Goal: Information Seeking & Learning: Find specific fact

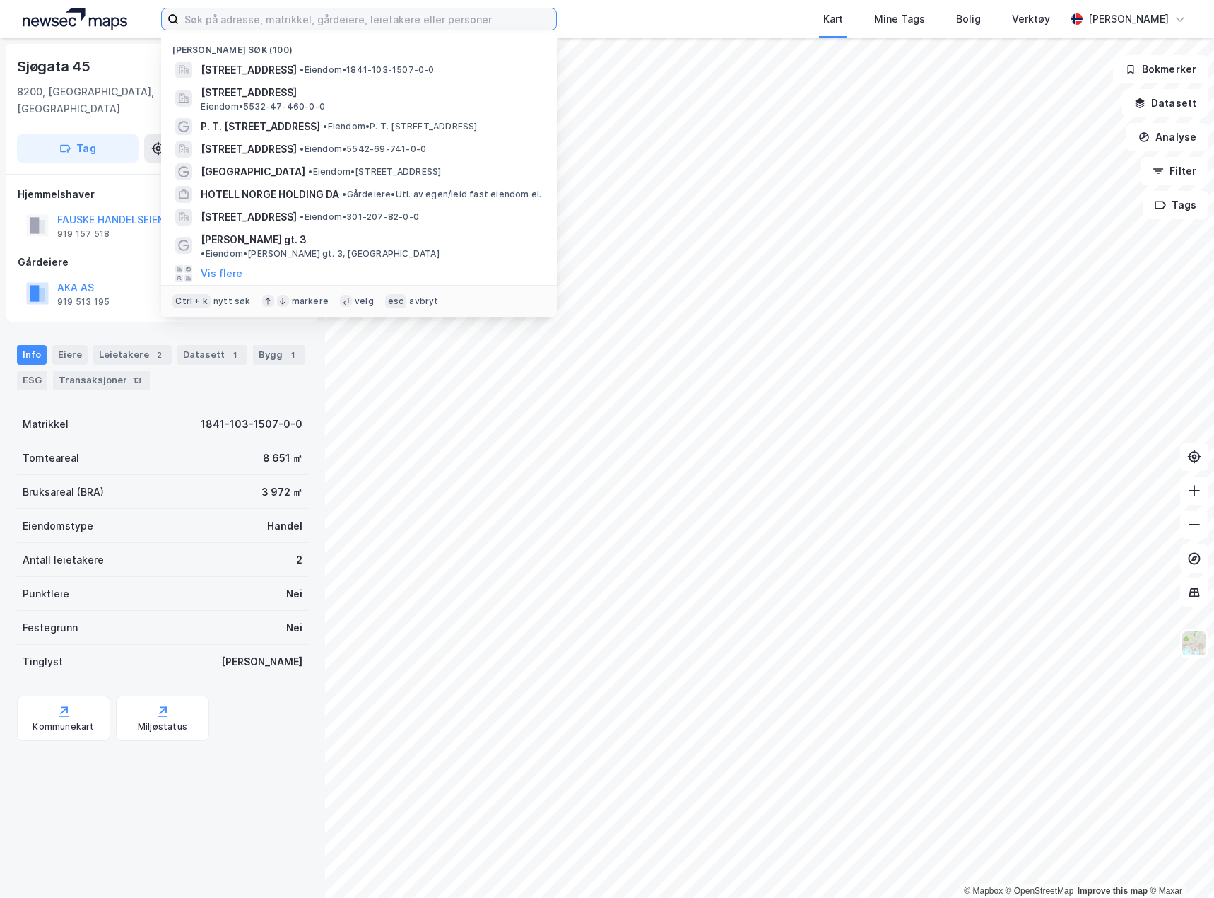
click at [274, 21] on input at bounding box center [367, 18] width 377 height 21
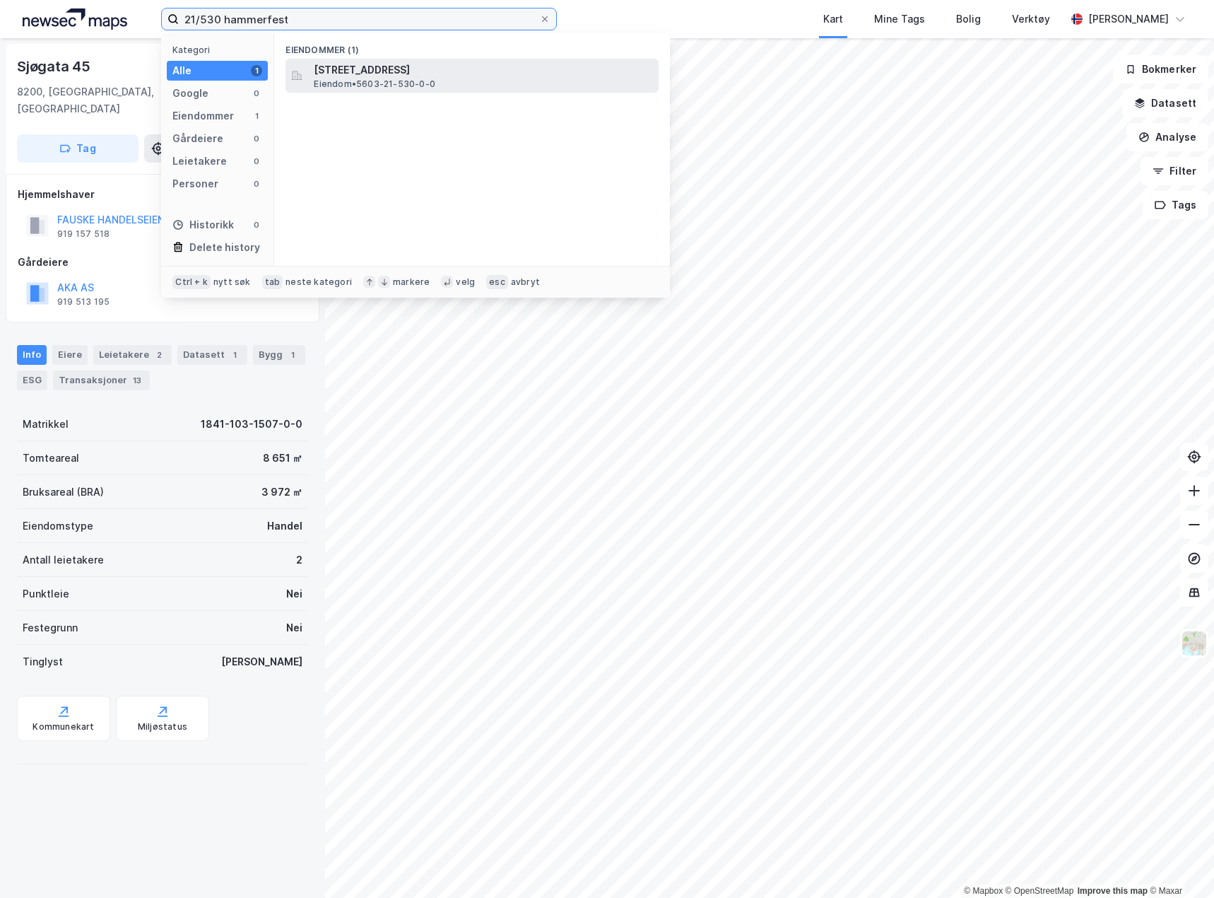
type input "21/530 hammerfest"
click at [389, 89] on span "Eiendom • 5603-21-530-0-0" at bounding box center [375, 83] width 122 height 11
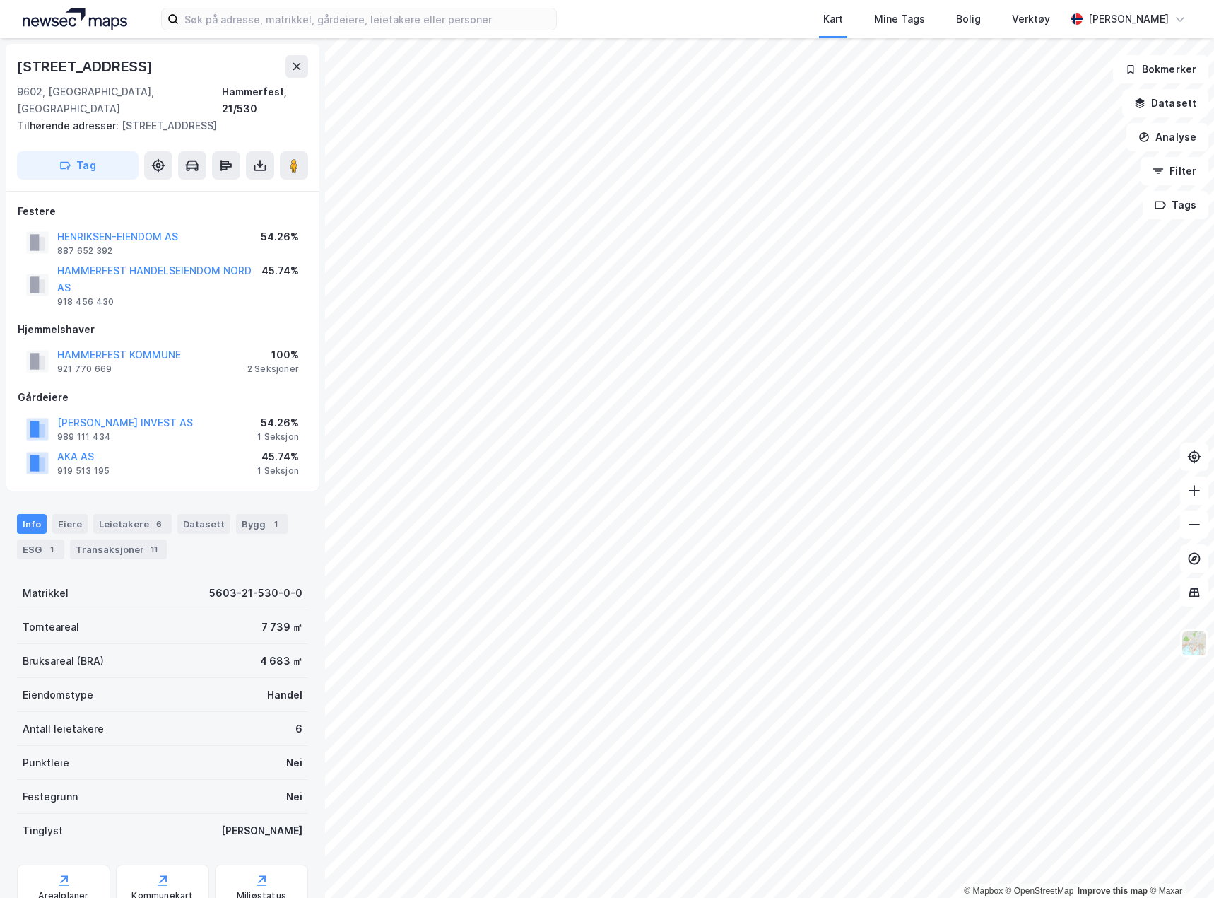
click at [112, 66] on div "[STREET_ADDRESS]" at bounding box center [86, 66] width 139 height 23
click at [112, 66] on div "Verkstedveien 27" at bounding box center [86, 66] width 139 height 23
copy div "Verkstedveien 27"
click at [1178, 105] on button "Datasett" at bounding box center [1166, 103] width 86 height 28
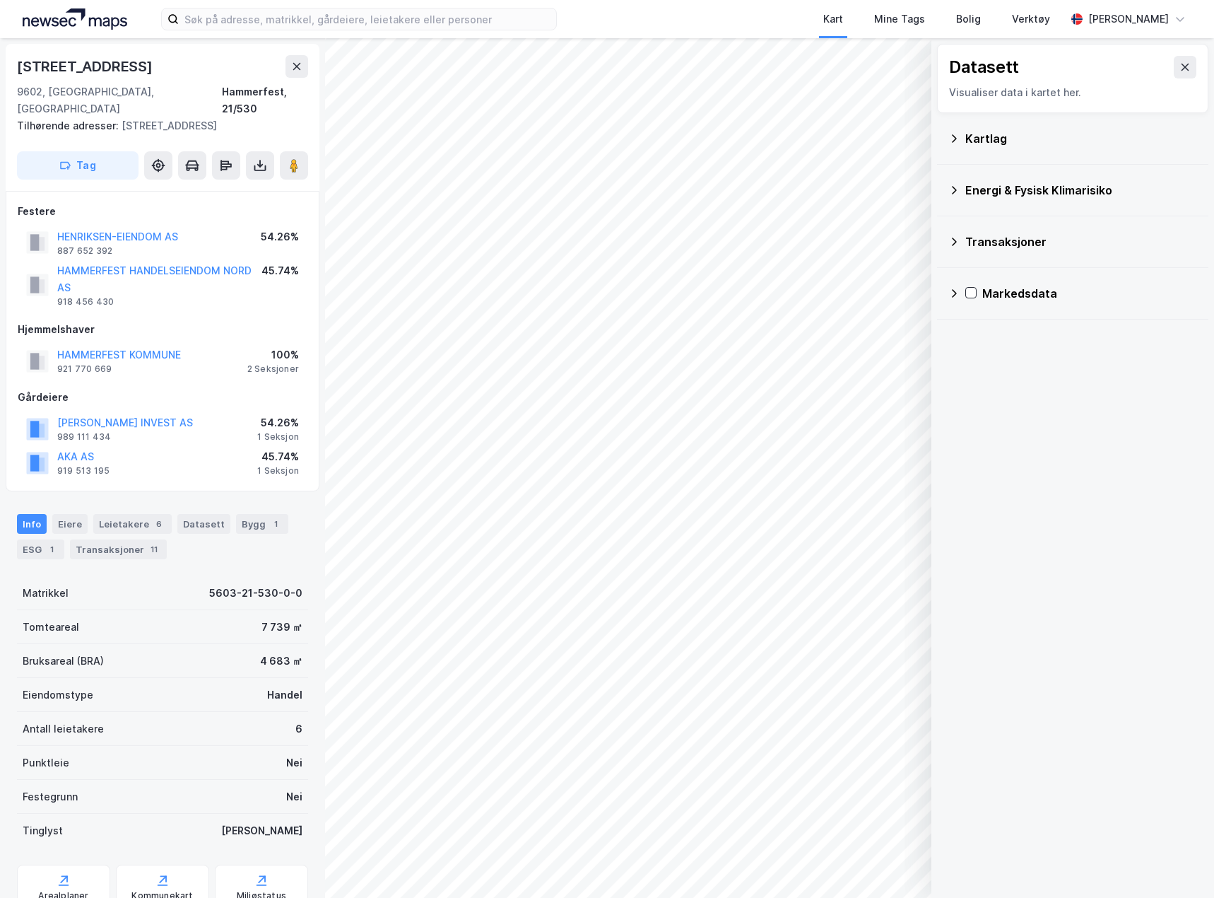
click at [975, 130] on div "Kartlag" at bounding box center [1082, 138] width 232 height 17
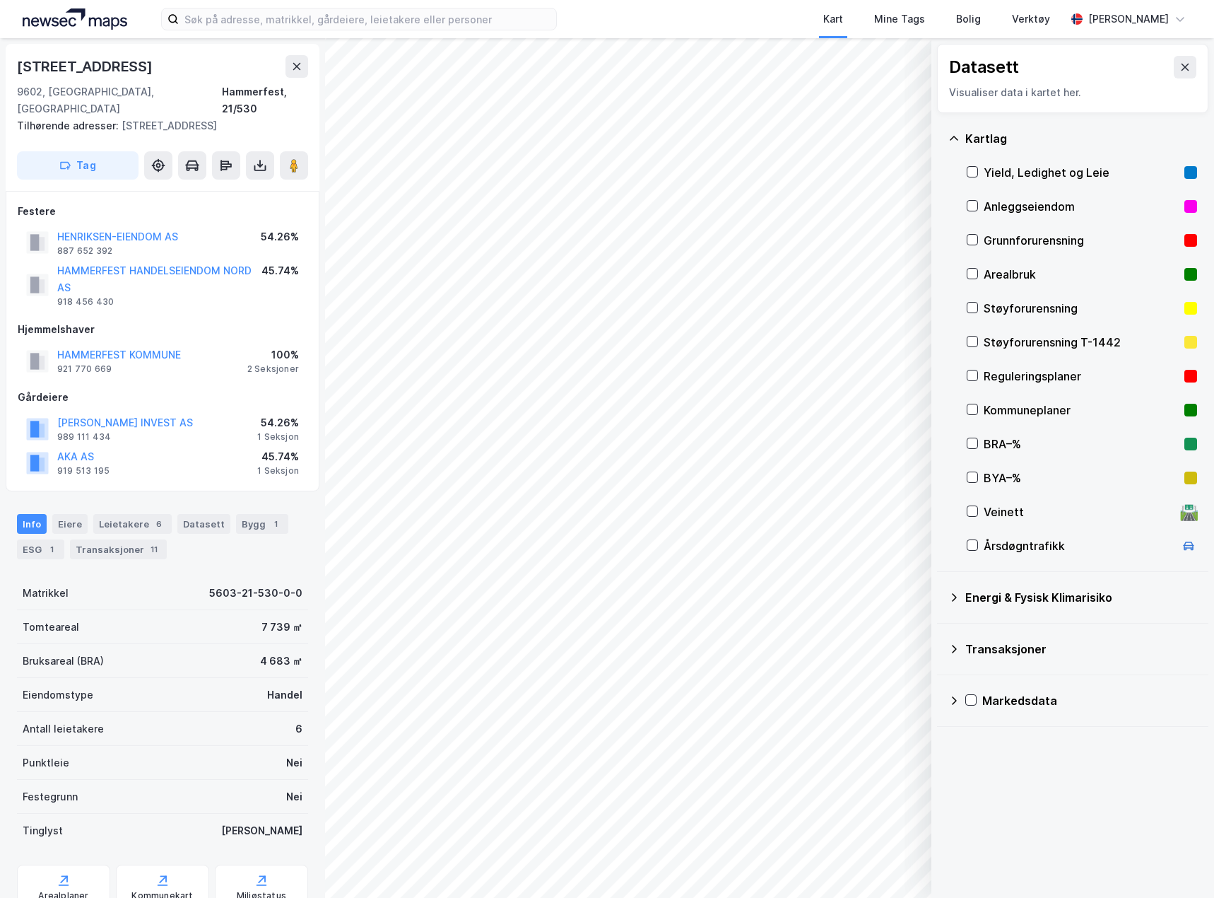
click at [1018, 237] on div "Grunnforurensning" at bounding box center [1081, 240] width 195 height 17
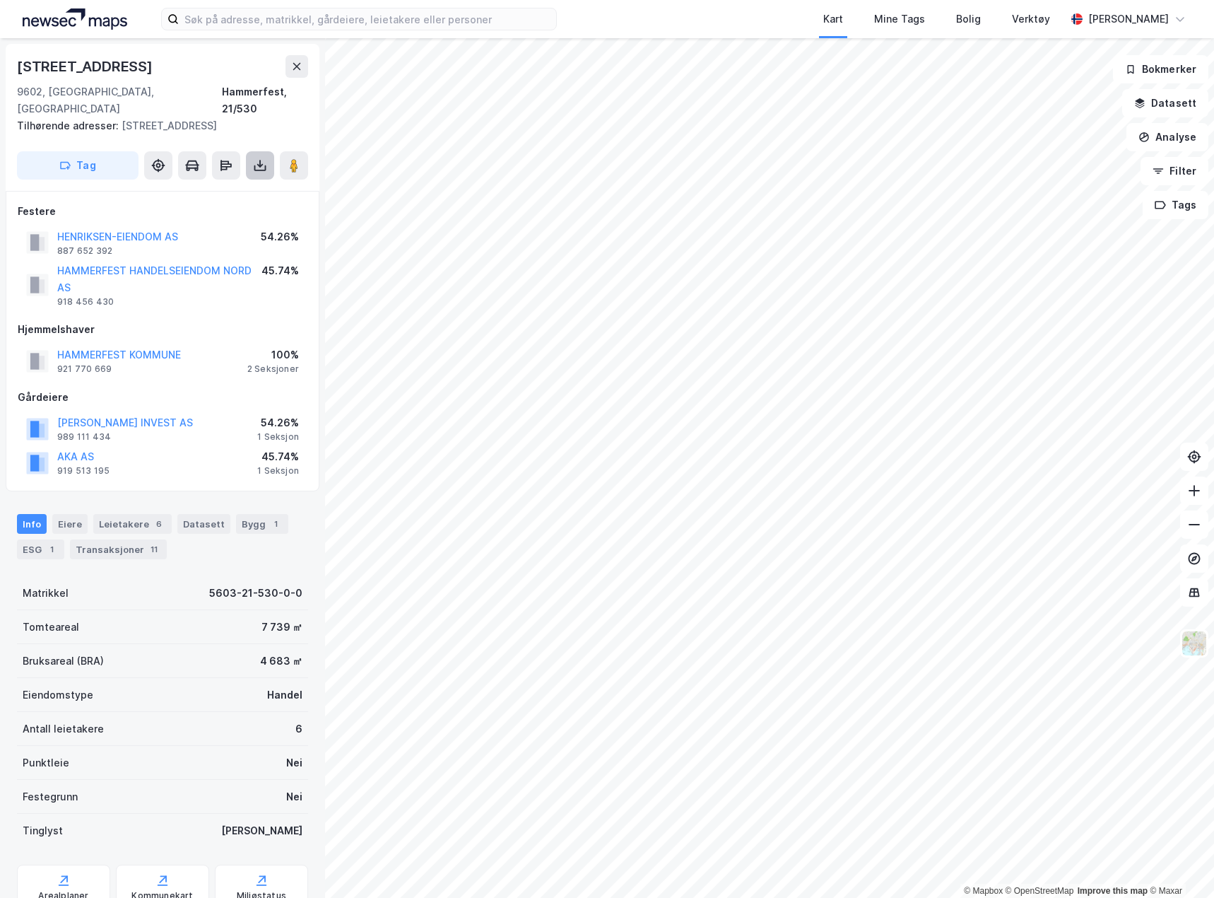
click at [263, 158] on icon at bounding box center [260, 165] width 14 height 14
click at [209, 188] on div "Last ned grunnbok" at bounding box center [190, 193] width 82 height 11
click at [248, 26] on input at bounding box center [367, 18] width 377 height 21
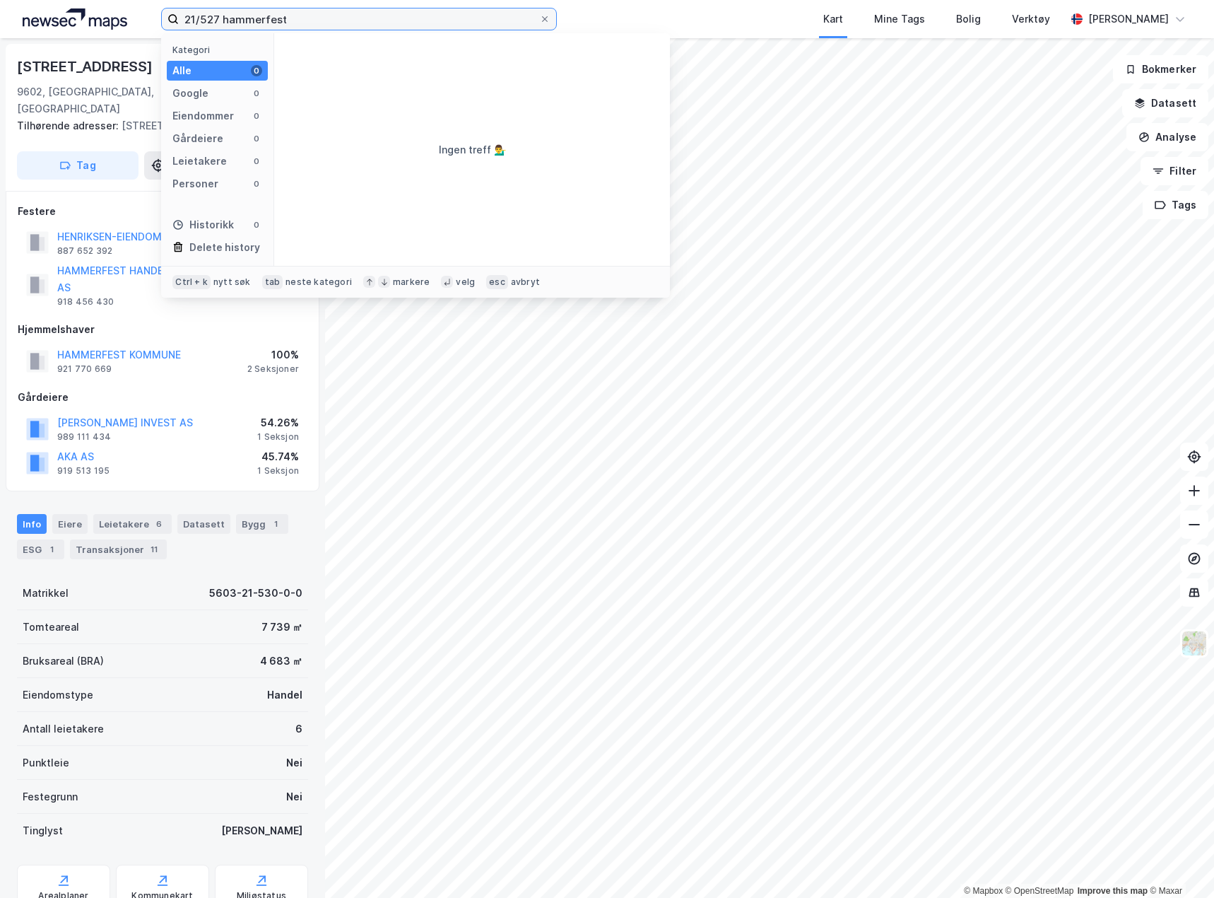
click at [213, 18] on input "21/527 hammerfest" at bounding box center [359, 18] width 361 height 21
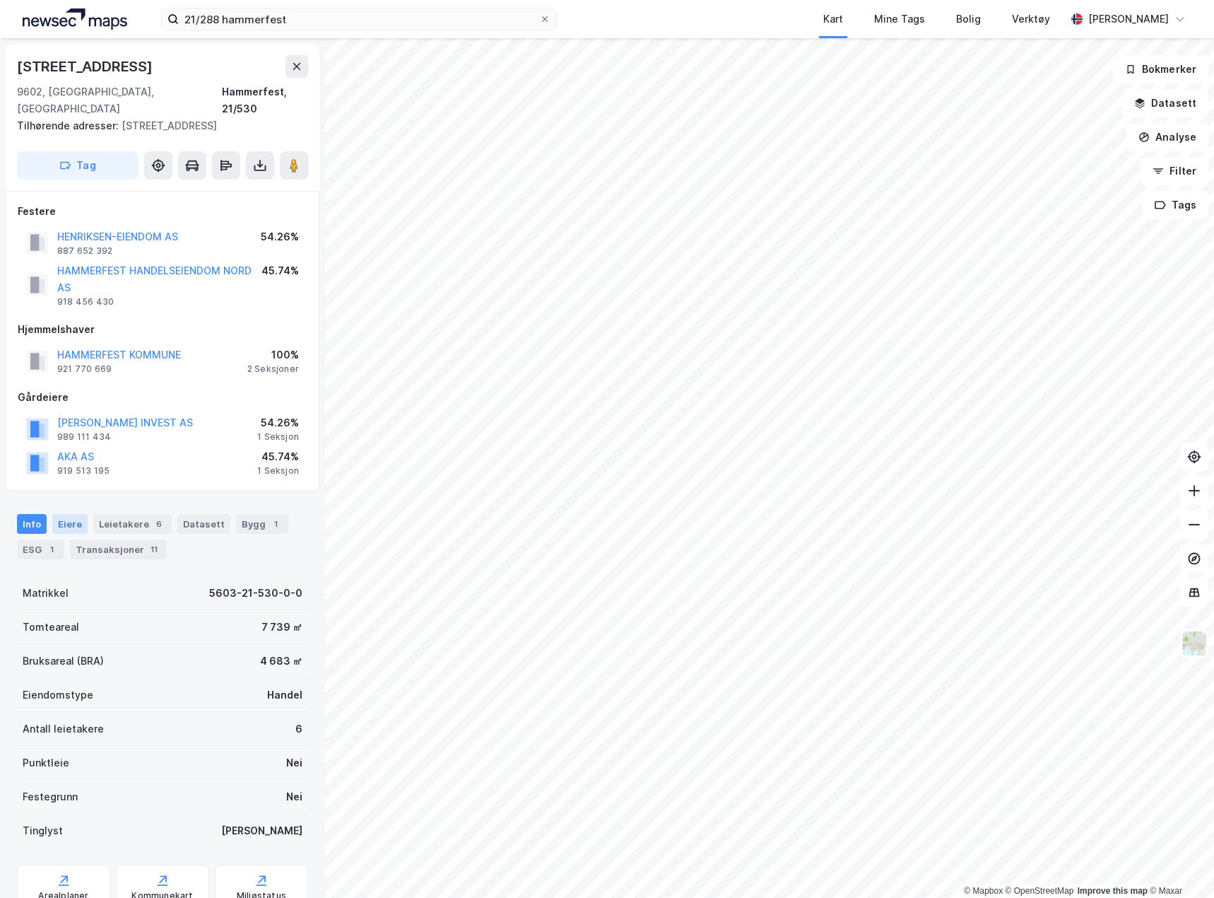
click at [74, 514] on div "Eiere" at bounding box center [69, 524] width 35 height 20
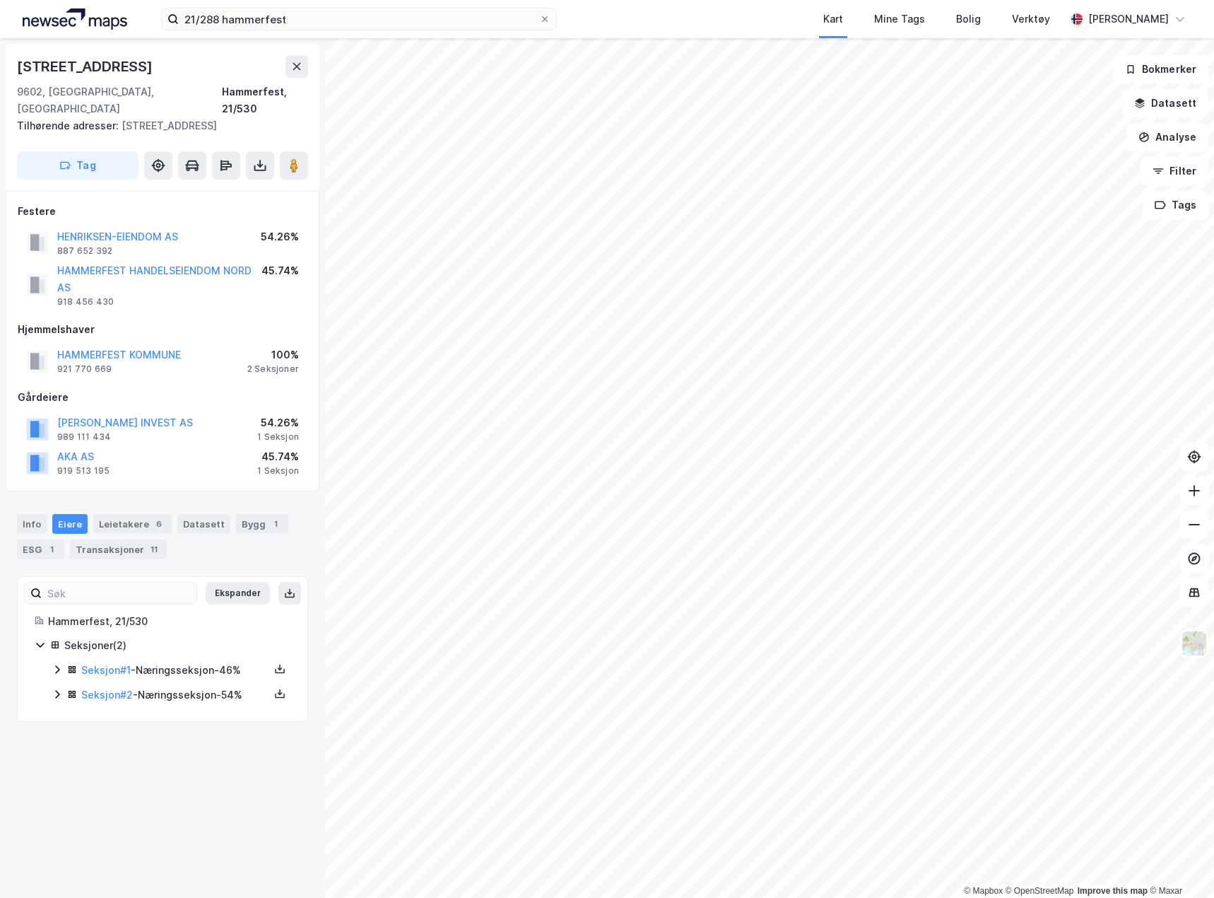
click at [258, 662] on div "Seksjon # 1 - Næringsseksjon - 46%" at bounding box center [175, 670] width 188 height 17
click at [274, 663] on icon at bounding box center [279, 668] width 11 height 11
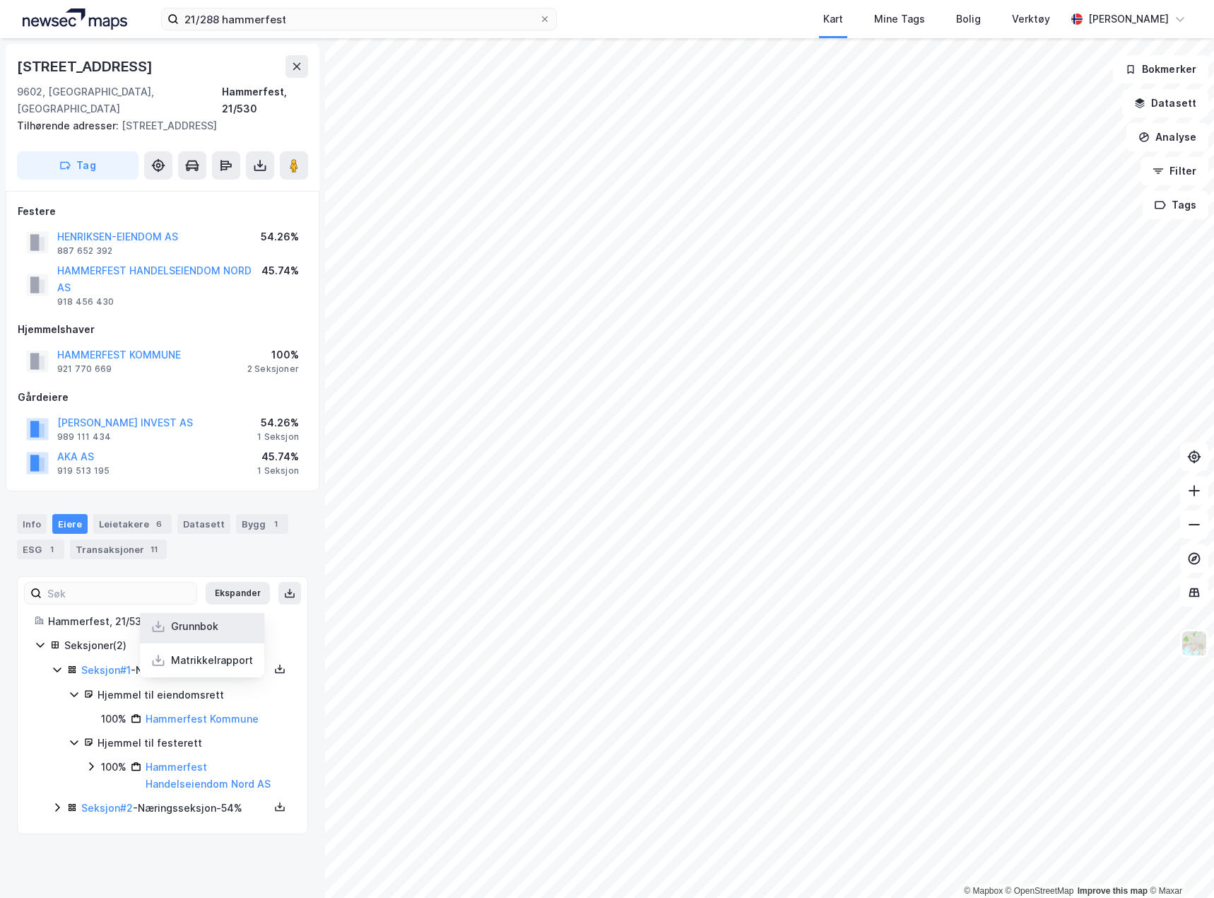
click at [185, 618] on div "Grunnbok" at bounding box center [194, 626] width 47 height 17
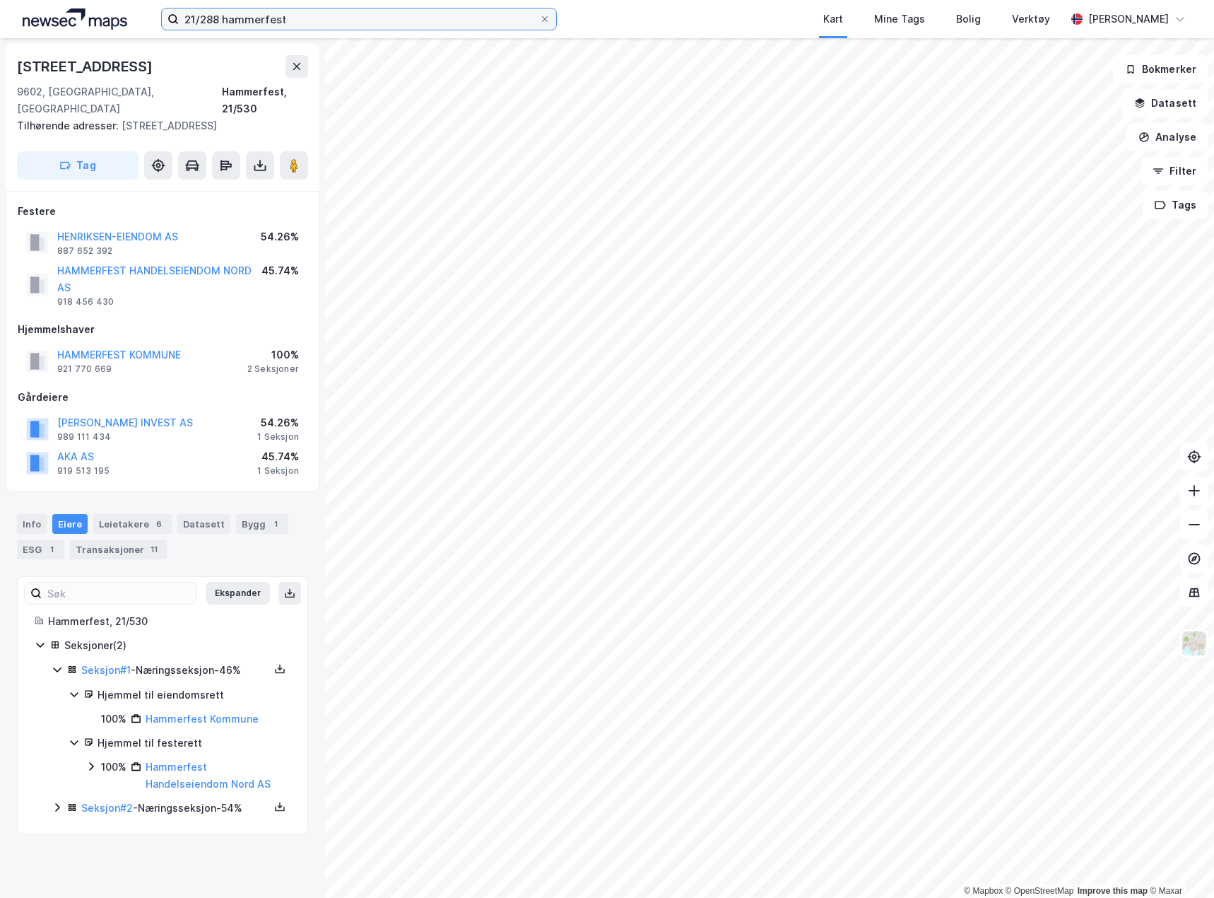
click at [275, 10] on input "21/288 hammerfest" at bounding box center [359, 18] width 361 height 21
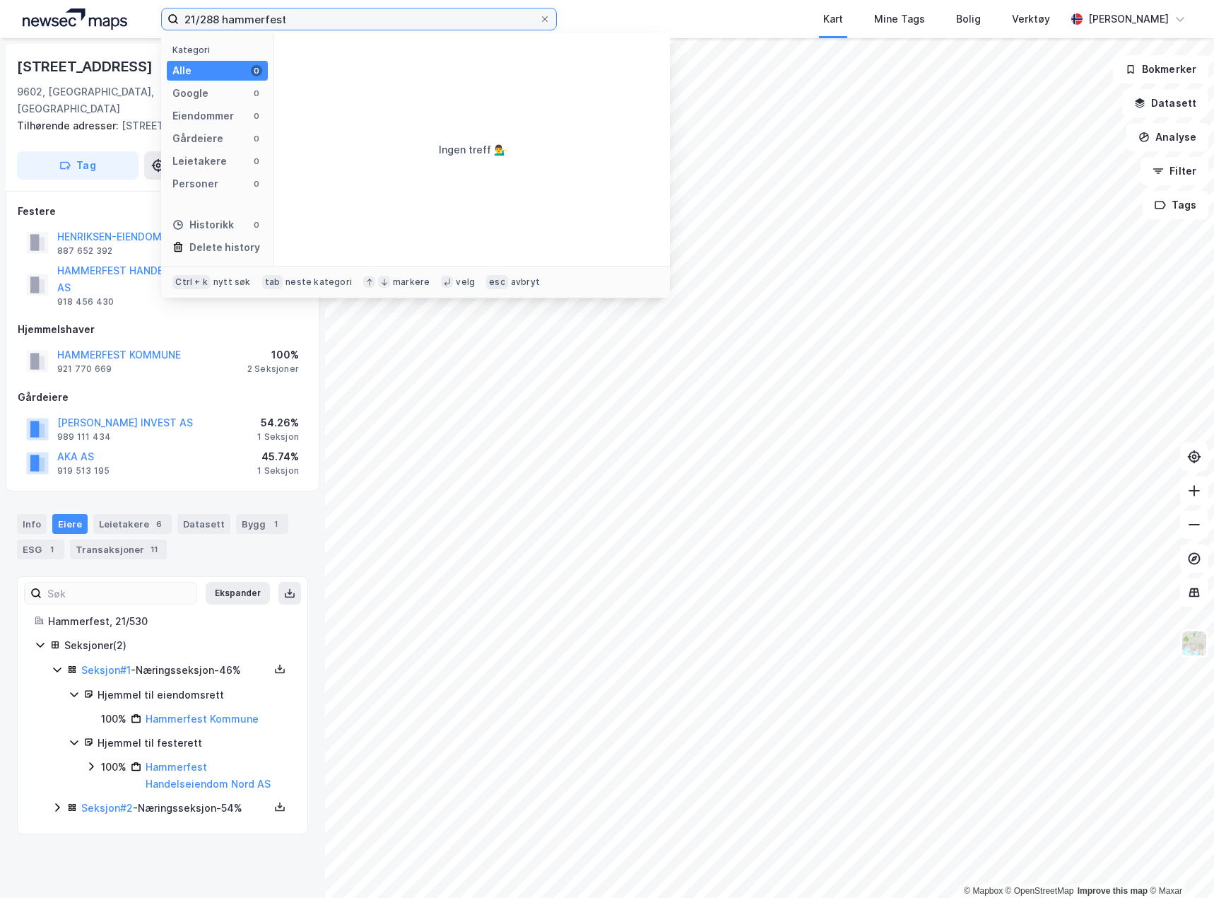
click at [274, 8] on input "21/288 hammerfest" at bounding box center [359, 18] width 361 height 21
paste input "17/161 Hammerfest"
click at [257, 11] on input "21/288 hammerfe17/161 Hammerfestst" at bounding box center [359, 18] width 361 height 21
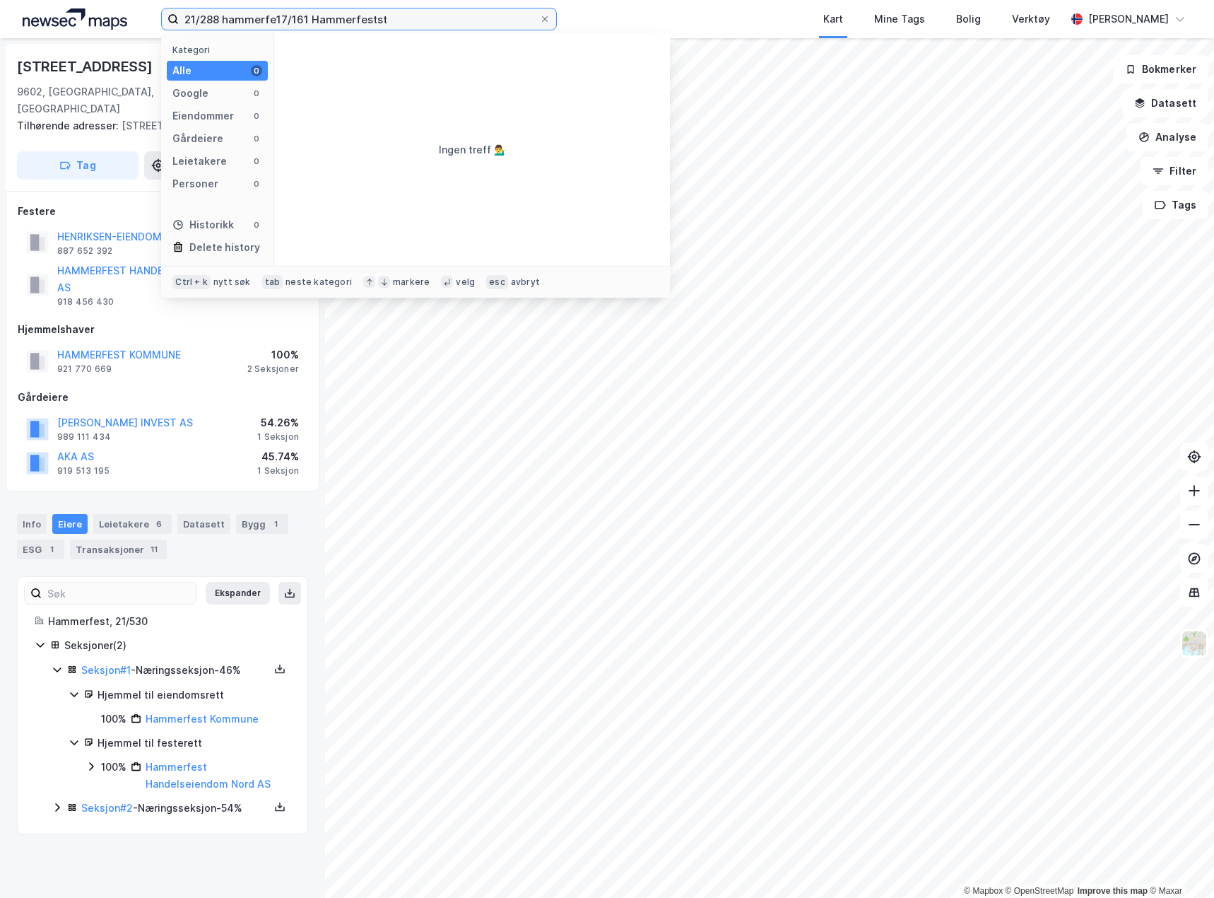
click at [257, 11] on input "21/288 hammerfe17/161 Hammerfestst" at bounding box center [359, 18] width 361 height 21
paste input "17/161 Hammerfe"
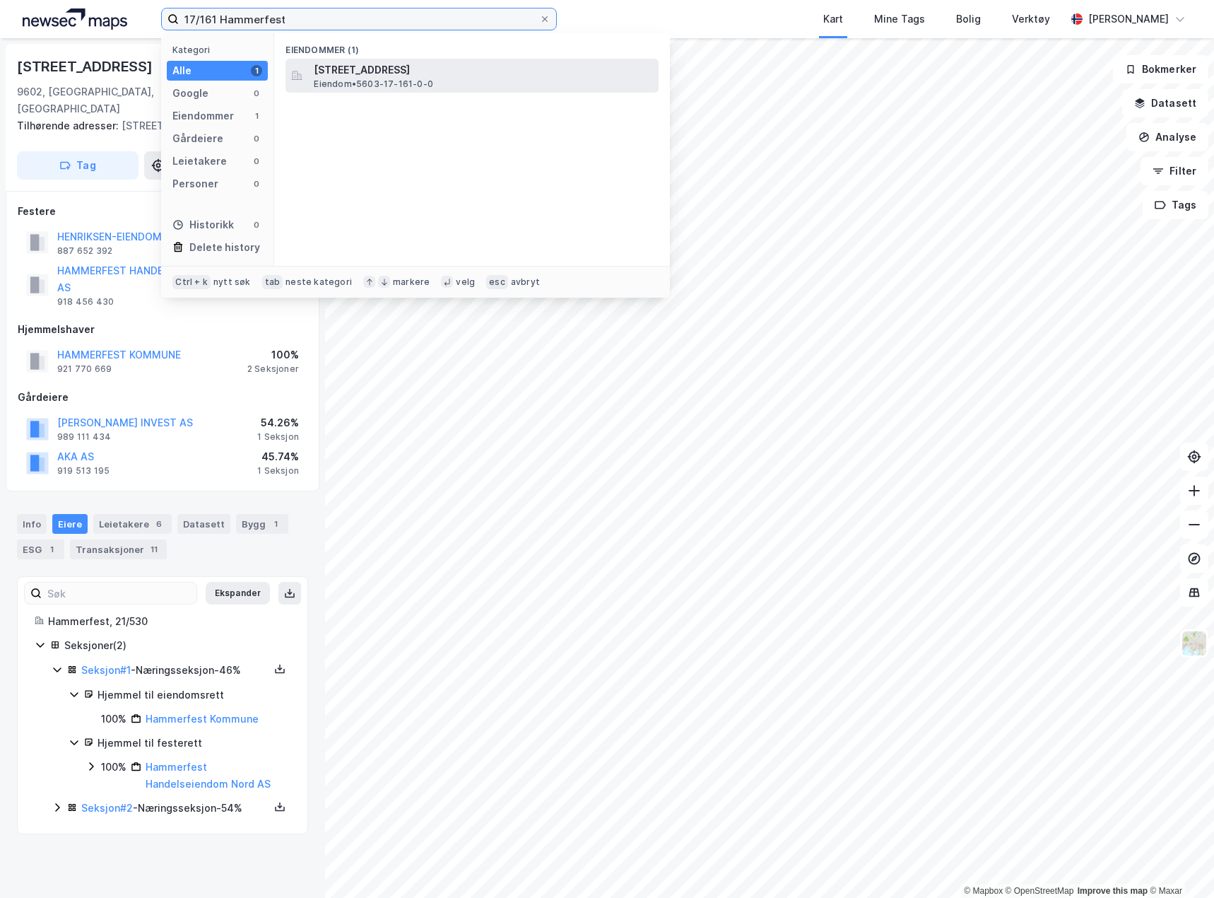
type input "17/161 Hammerfest"
click at [459, 71] on span "Storsvingen 4, 9610, RYPEFJORD, HAMMERFEST" at bounding box center [483, 70] width 339 height 17
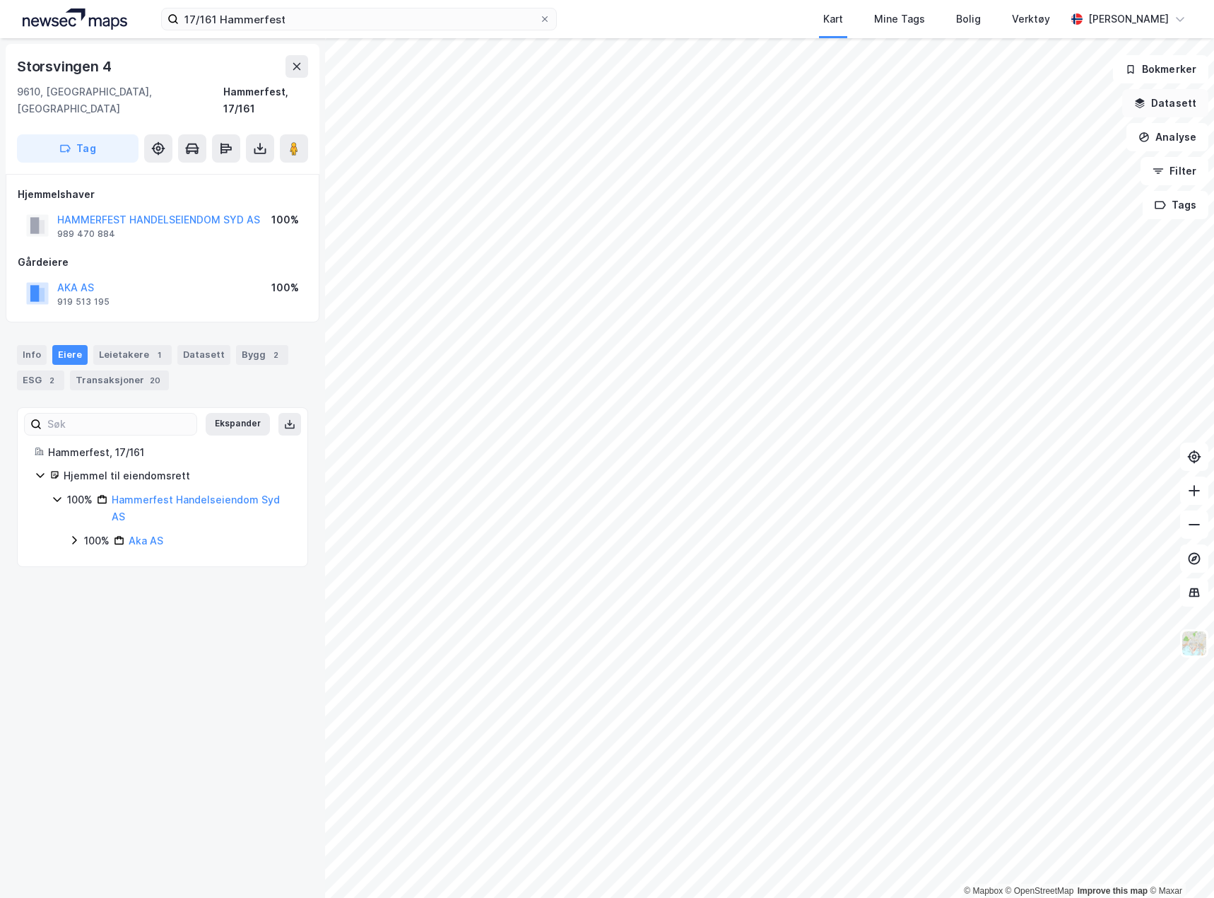
click at [1180, 107] on button "Datasett" at bounding box center [1166, 103] width 86 height 28
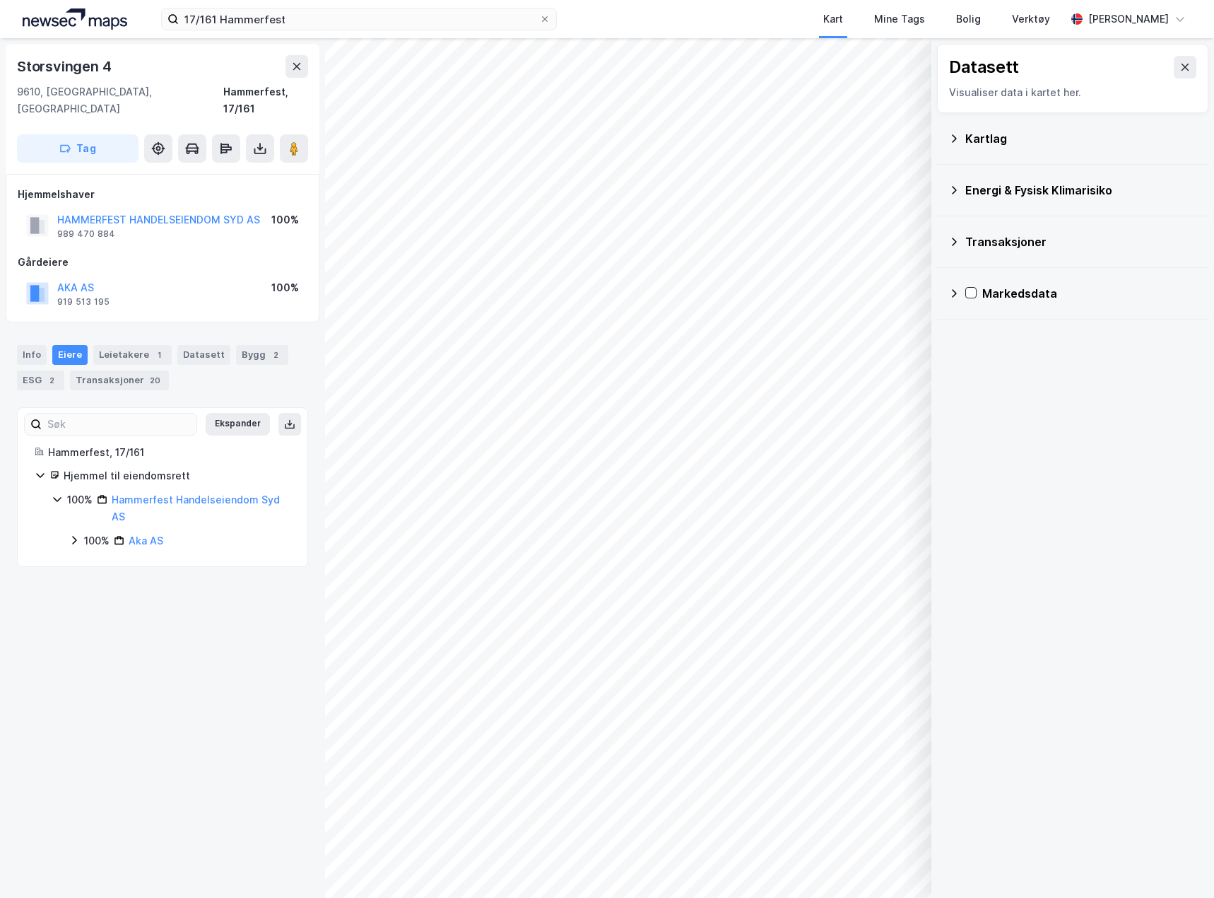
click at [959, 136] on icon at bounding box center [954, 138] width 11 height 11
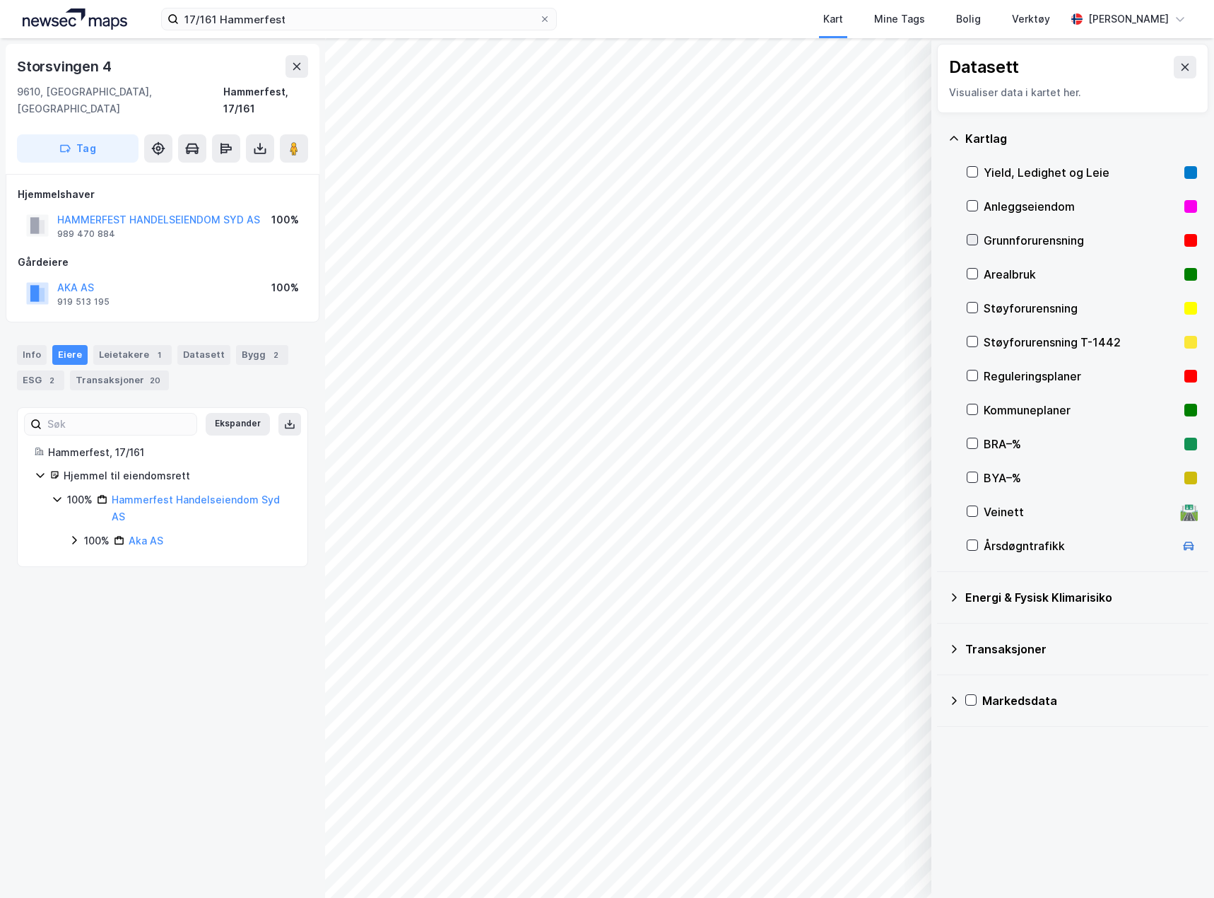
click at [969, 242] on icon at bounding box center [973, 240] width 10 height 10
drag, startPoint x: 969, startPoint y: 236, endPoint x: 970, endPoint y: 229, distance: 7.1
click at [970, 236] on icon at bounding box center [973, 240] width 10 height 10
click at [99, 73] on div "Storsvingen 4" at bounding box center [65, 66] width 97 height 23
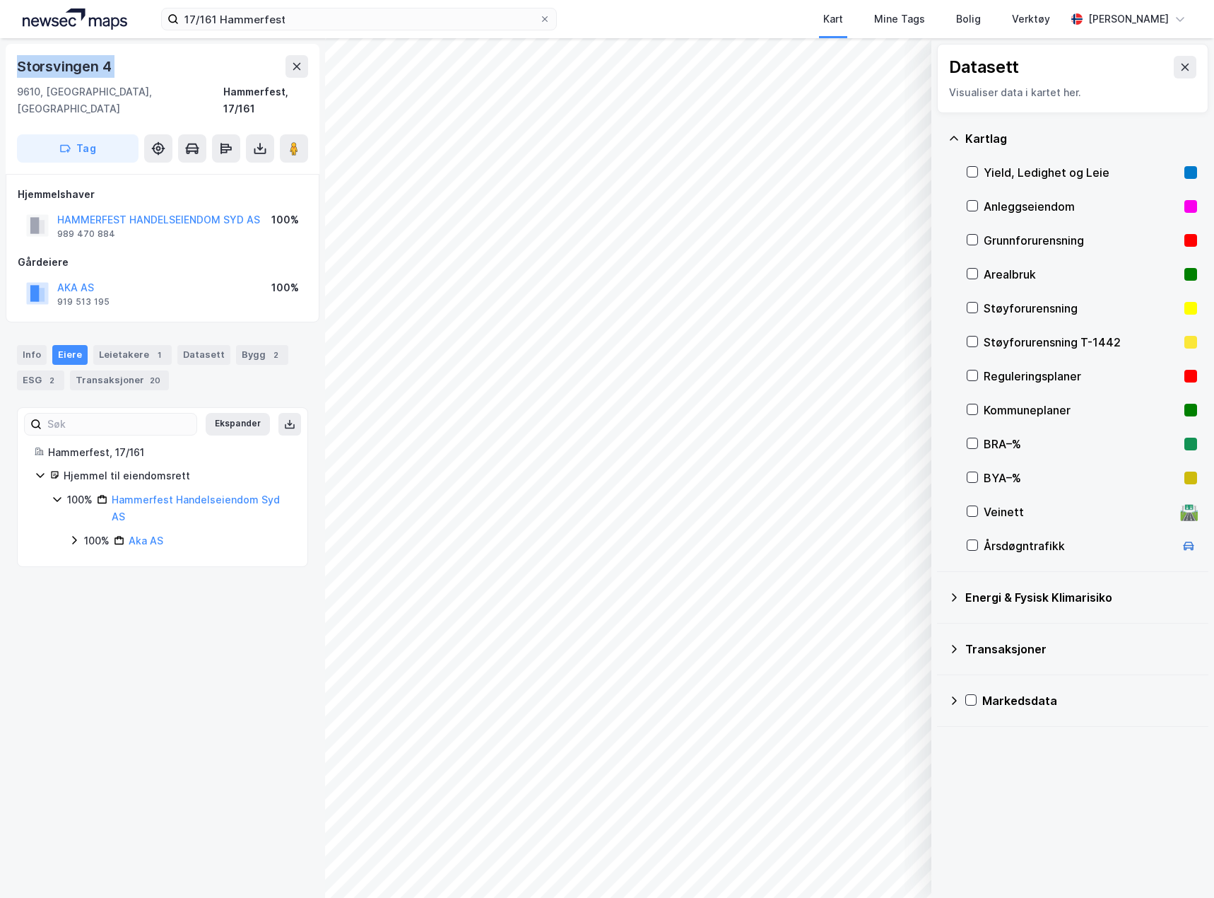
click at [99, 73] on div "Storsvingen 4" at bounding box center [65, 66] width 97 height 23
copy div "Storsvingen 4"
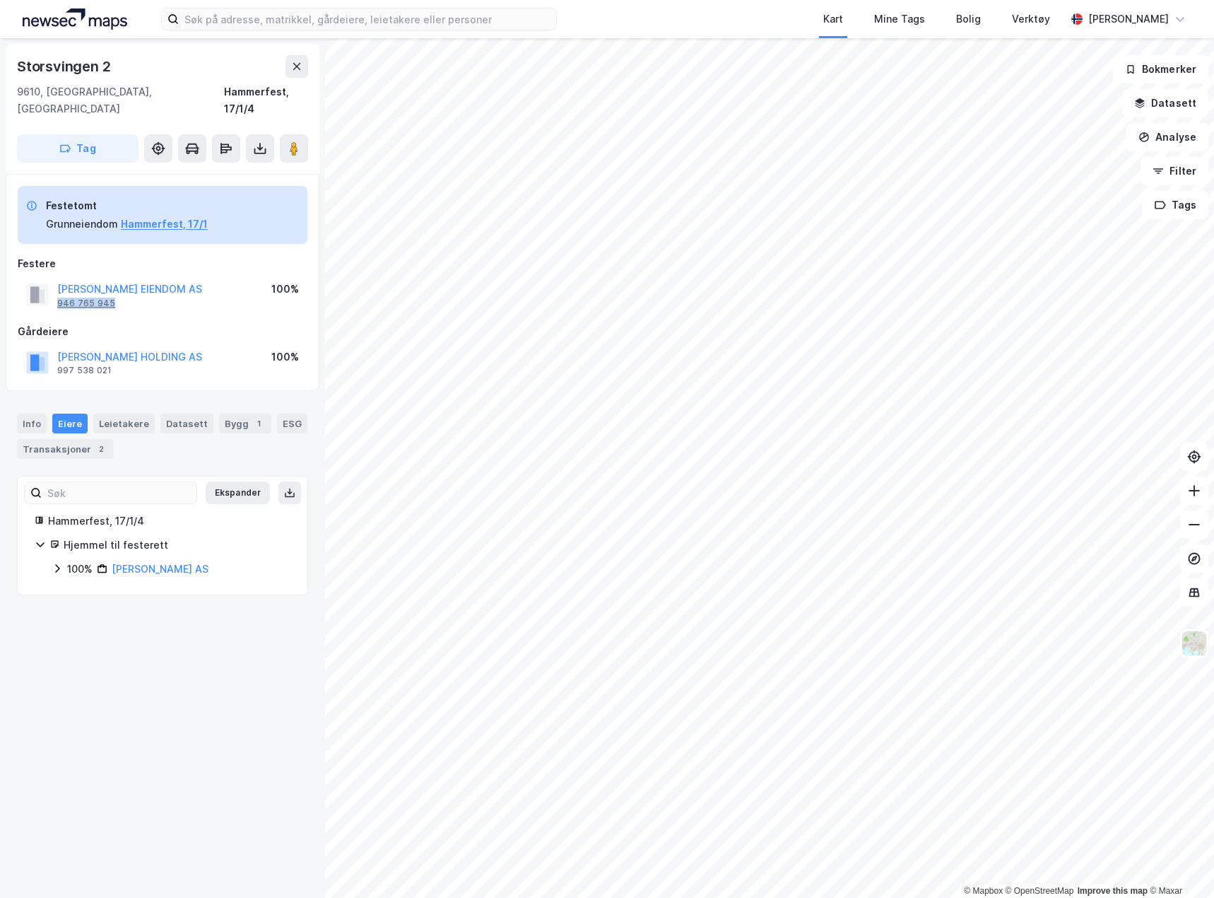
drag, startPoint x: 124, startPoint y: 288, endPoint x: 57, endPoint y: 290, distance: 67.2
click at [57, 290] on div "[PERSON_NAME] EIENDOM AS 946 765 945" at bounding box center [129, 295] width 145 height 28
copy div "946 765 945"
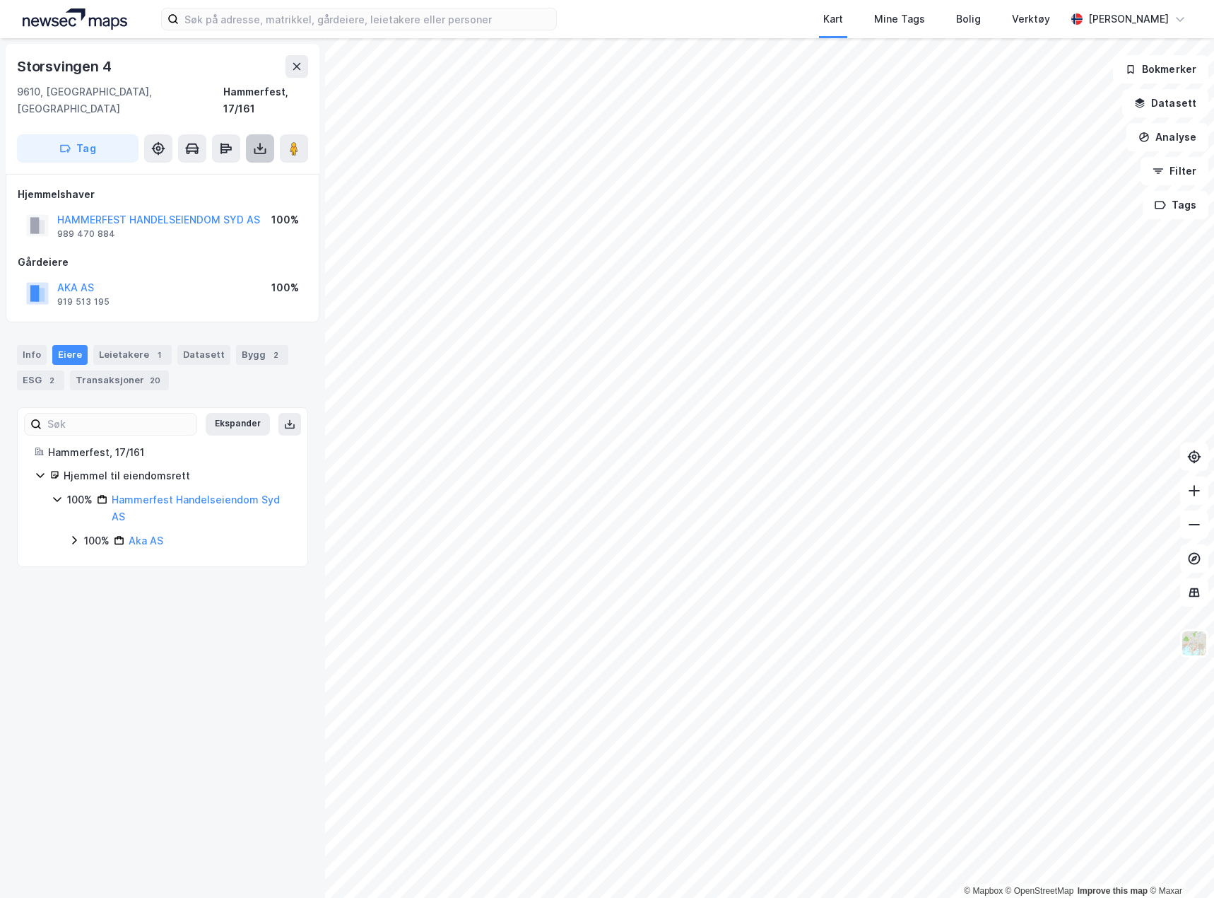
click at [268, 134] on button at bounding box center [260, 148] width 28 height 28
click at [228, 171] on div "Last ned grunnbok" at bounding box center [190, 176] width 82 height 11
